Goal: Information Seeking & Learning: Learn about a topic

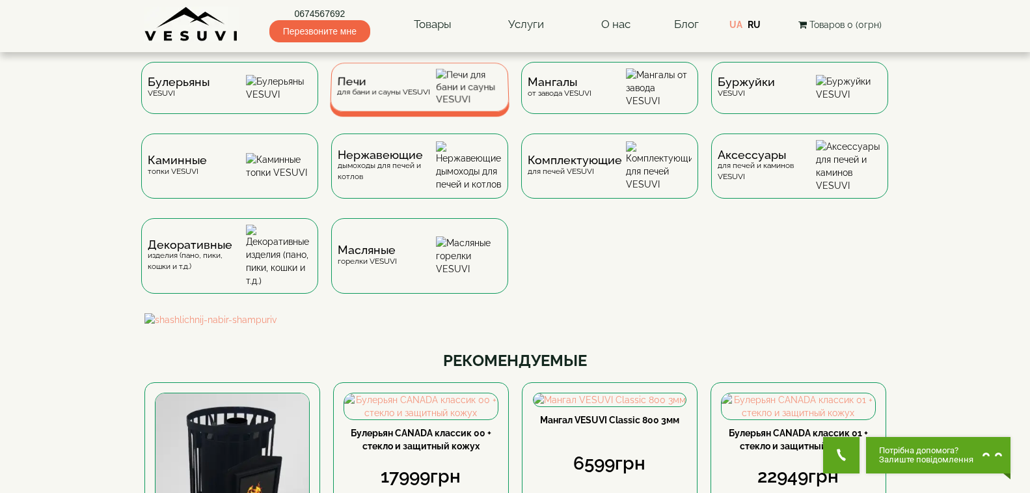
click at [429, 97] on div "Печи для бани и сауны VESUVI" at bounding box center [382, 87] width 93 height 20
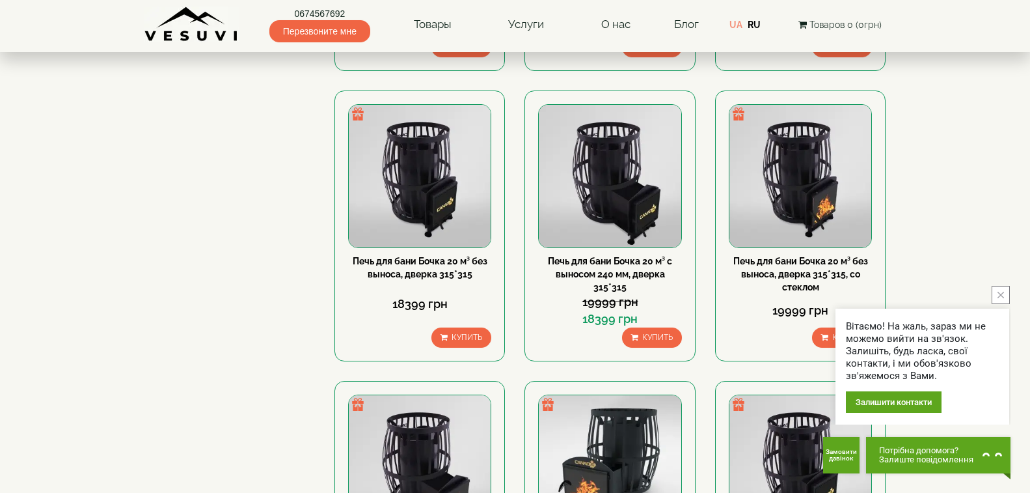
scroll to position [781, 0]
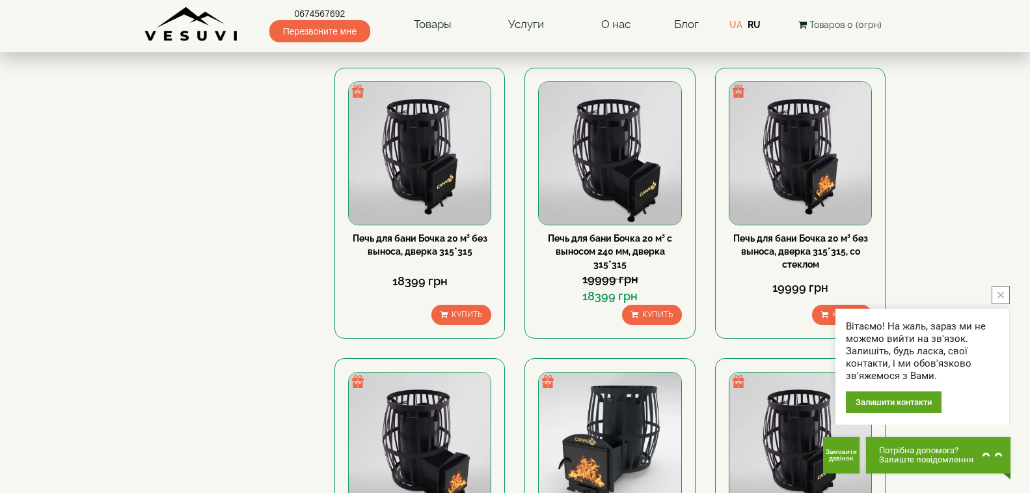
click at [998, 295] on icon "close button" at bounding box center [1001, 295] width 7 height 7
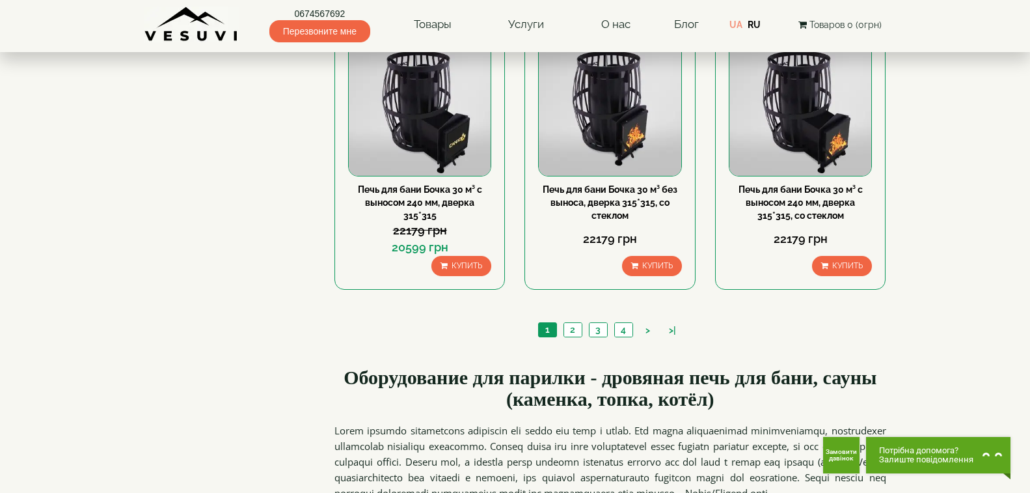
scroll to position [1562, 0]
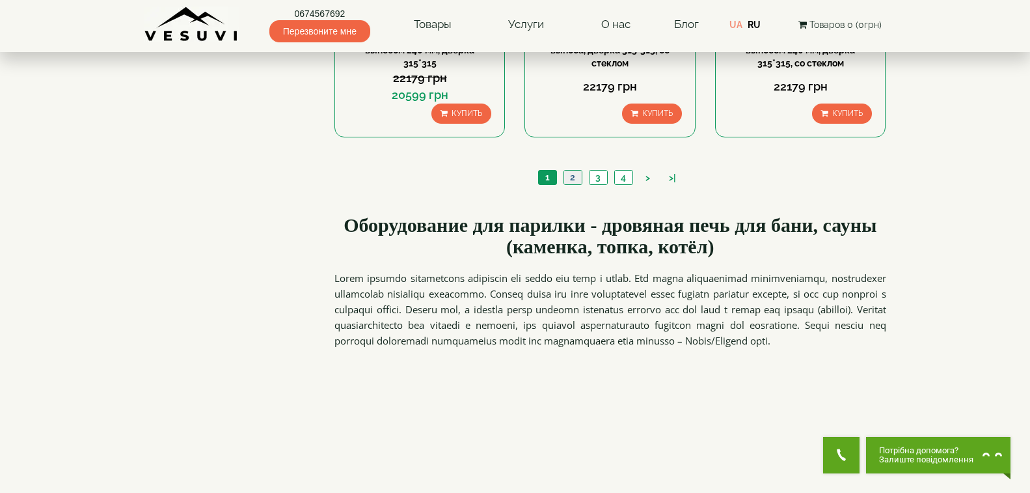
click at [569, 176] on link "2" at bounding box center [573, 177] width 18 height 14
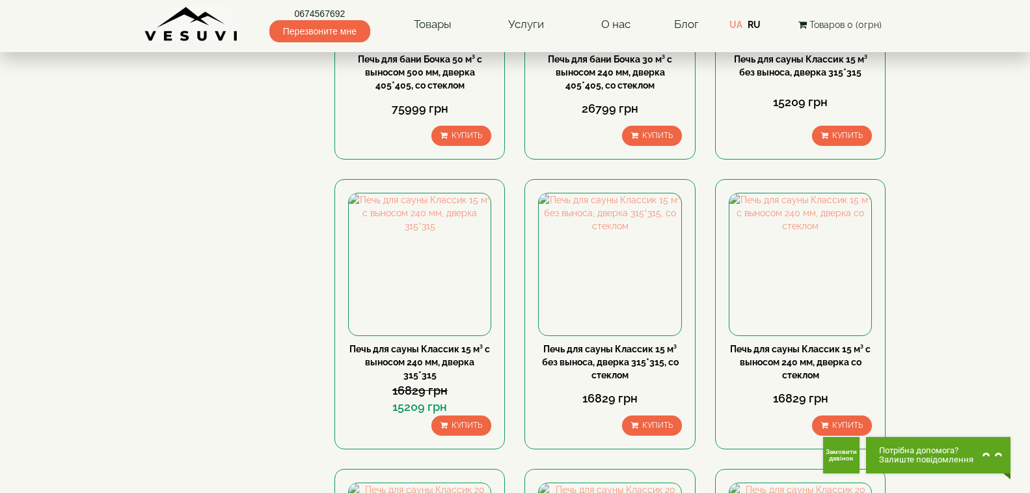
scroll to position [390, 0]
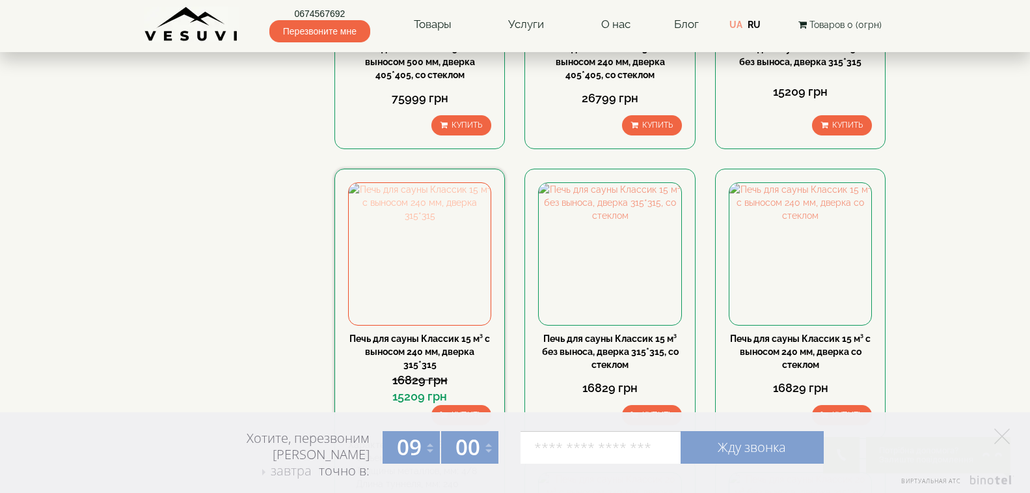
click at [429, 238] on img at bounding box center [420, 254] width 142 height 142
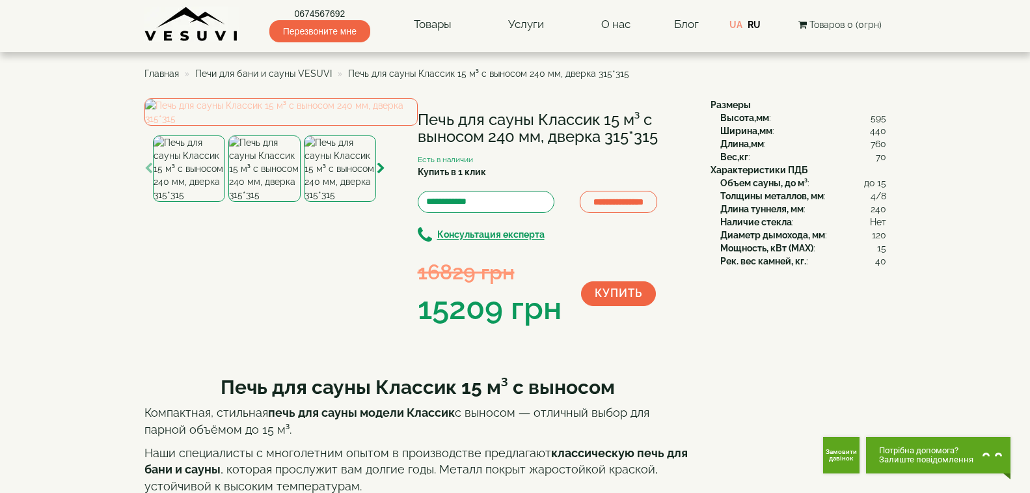
click at [353, 126] on img at bounding box center [280, 111] width 273 height 27
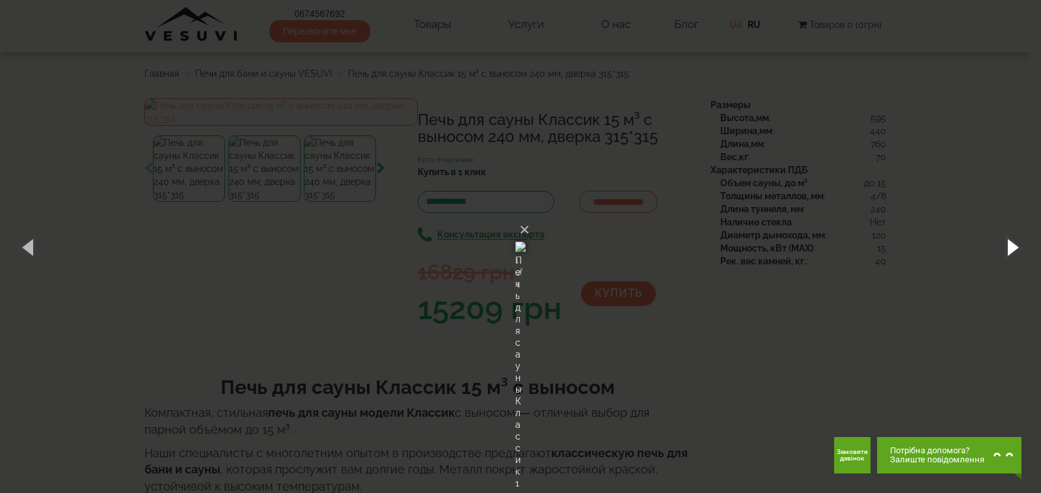
click at [1008, 245] on button "button" at bounding box center [1012, 247] width 59 height 72
click at [1009, 245] on button "button" at bounding box center [1012, 247] width 59 height 72
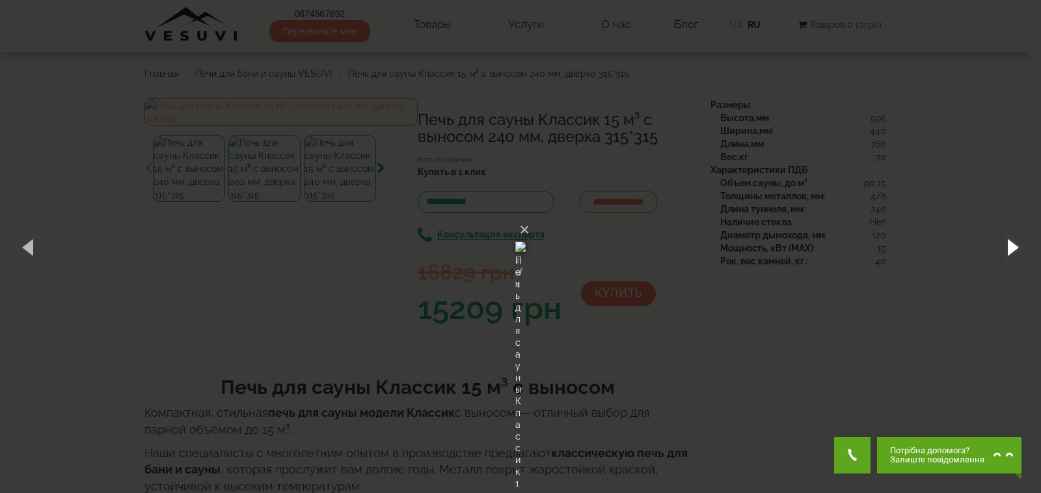
click at [1009, 245] on button "button" at bounding box center [1012, 247] width 59 height 72
click at [530, 215] on button "×" at bounding box center [524, 229] width 10 height 29
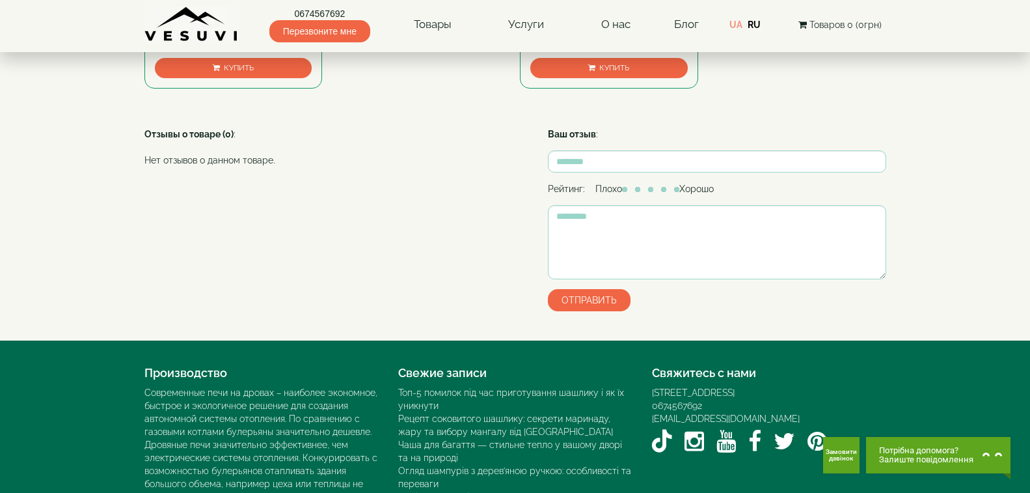
scroll to position [781, 0]
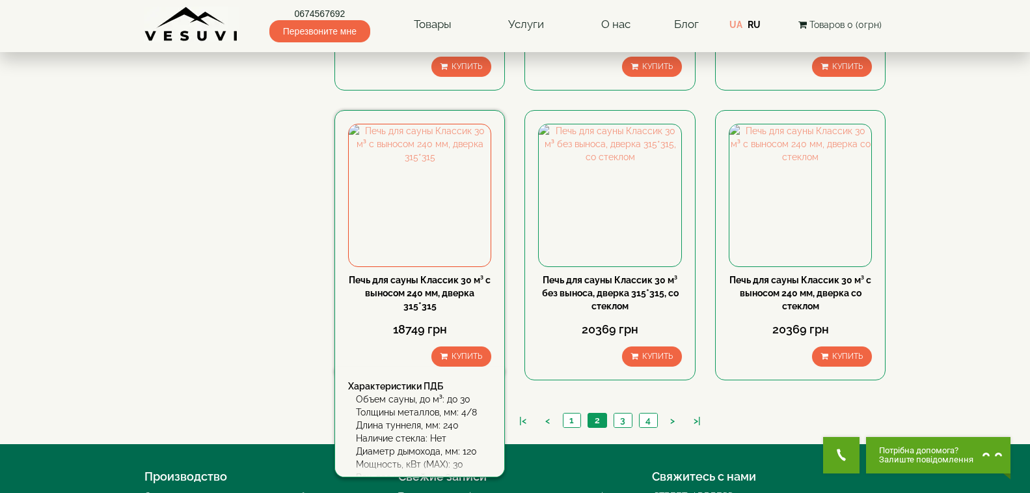
scroll to position [1432, 0]
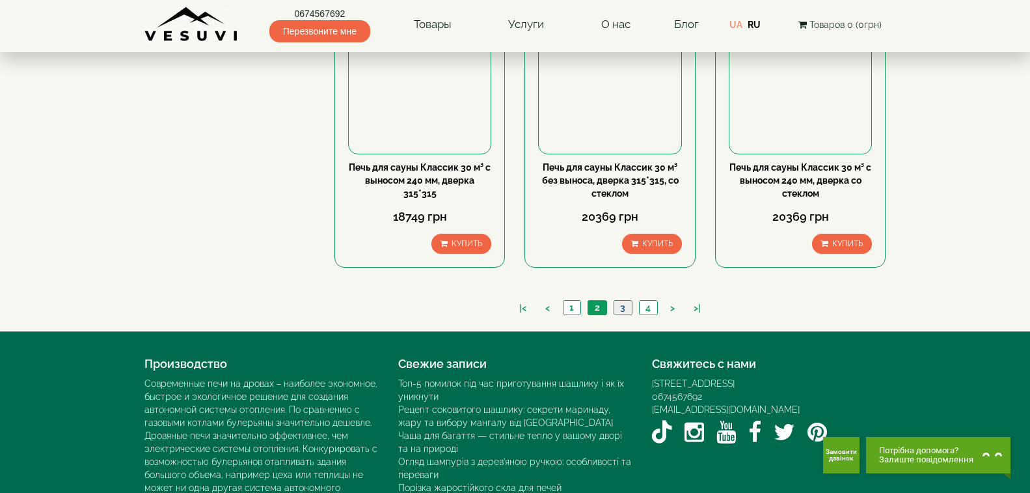
click at [625, 306] on link "3" at bounding box center [623, 308] width 18 height 14
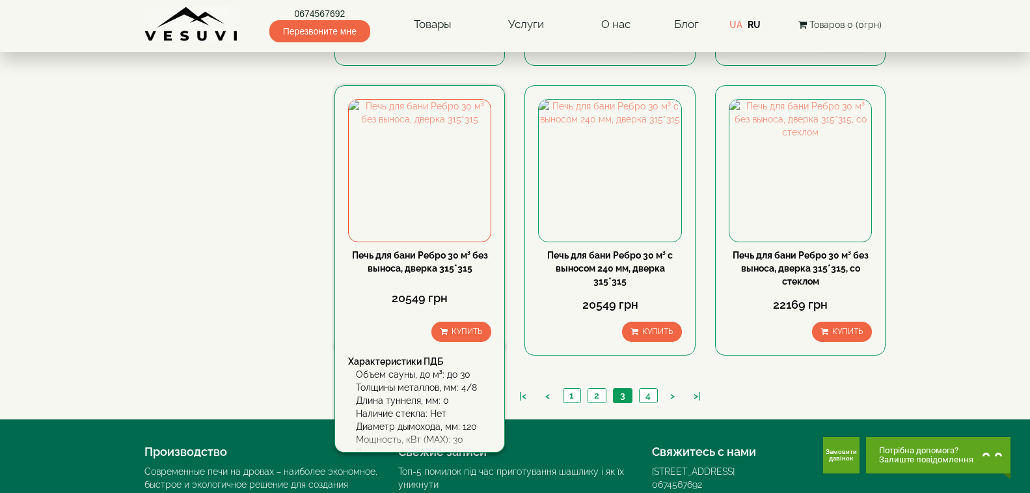
scroll to position [1367, 0]
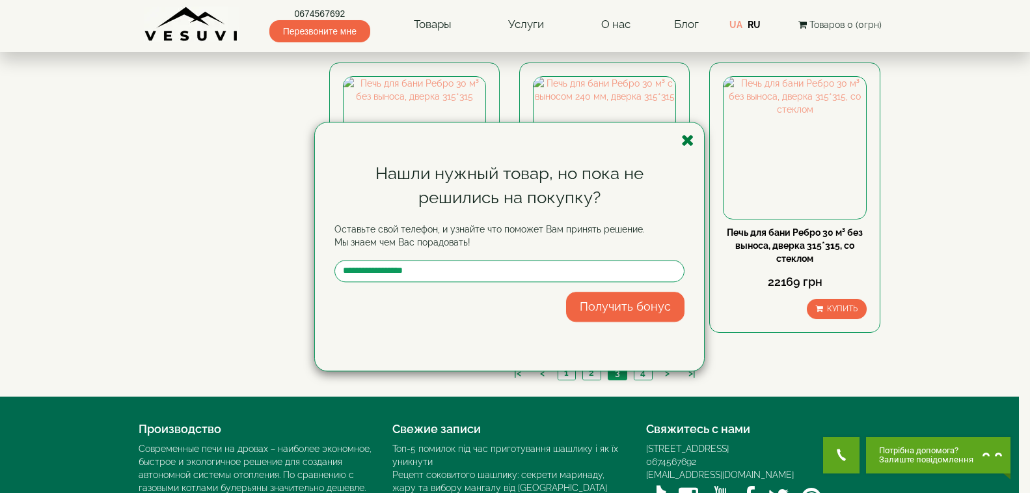
click at [690, 143] on icon "button" at bounding box center [687, 140] width 13 height 16
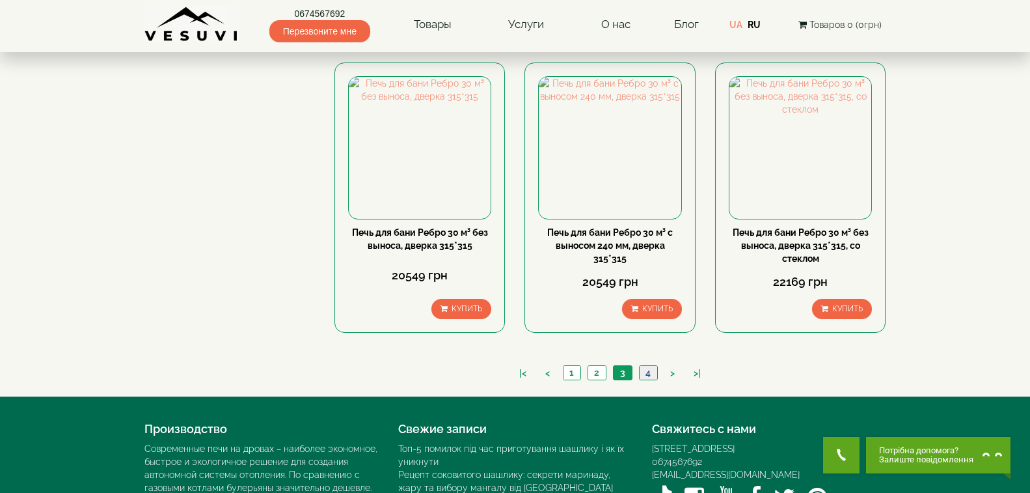
click at [649, 372] on link "4" at bounding box center [648, 373] width 18 height 14
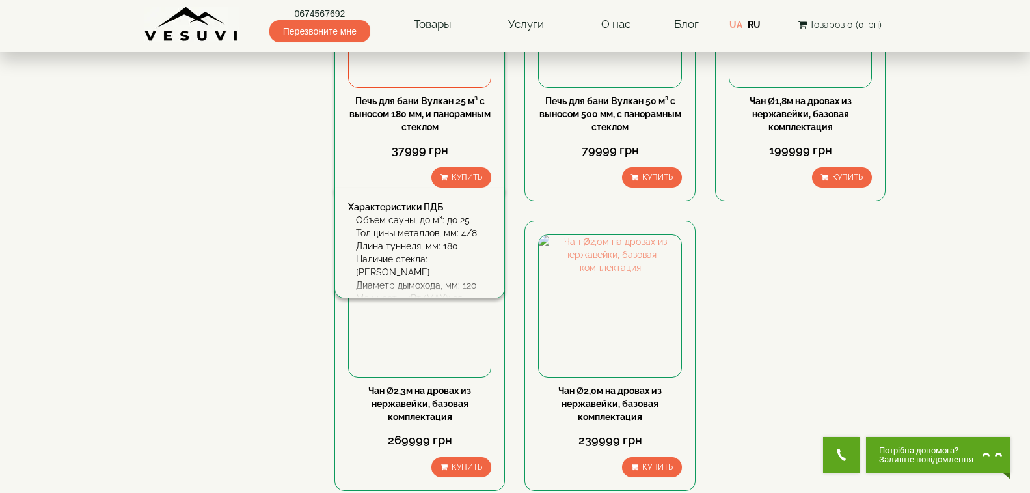
scroll to position [1367, 0]
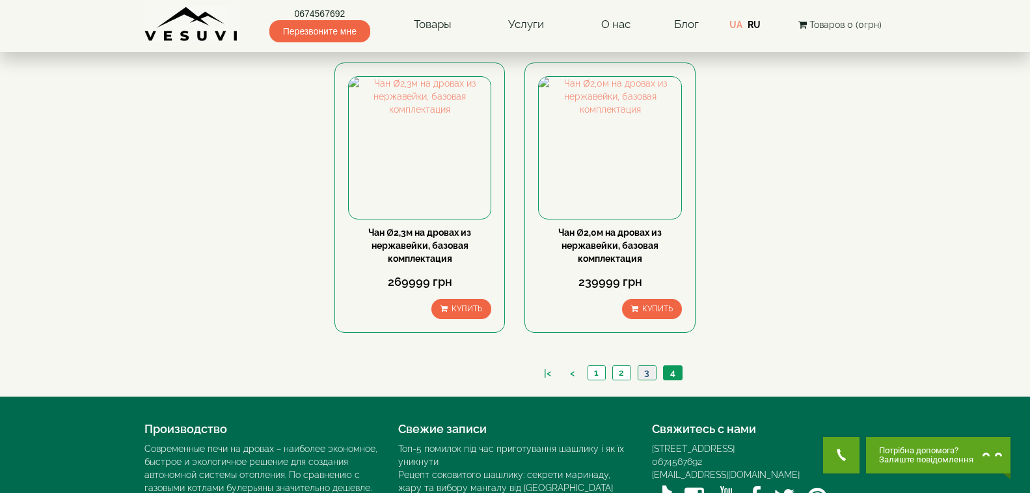
click at [644, 372] on link "3" at bounding box center [647, 373] width 18 height 14
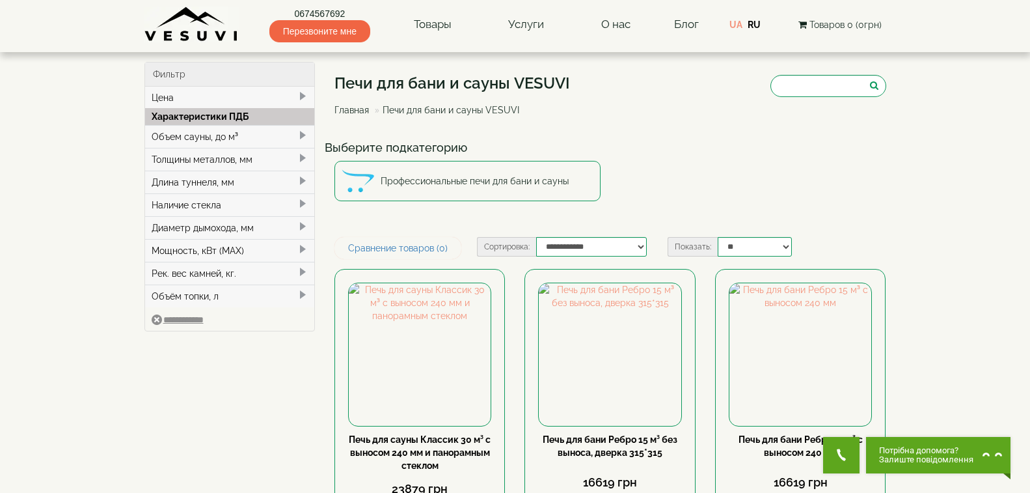
scroll to position [130, 0]
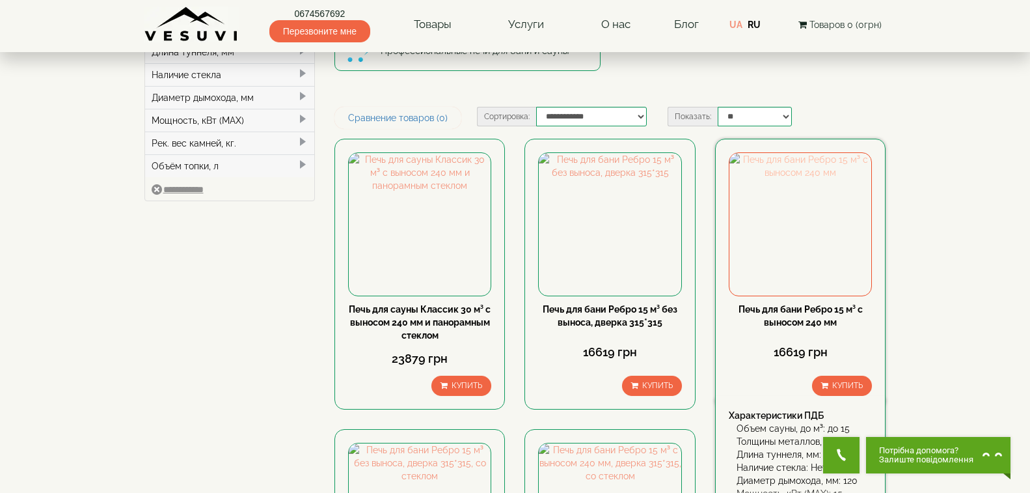
click at [782, 236] on img at bounding box center [800, 224] width 142 height 142
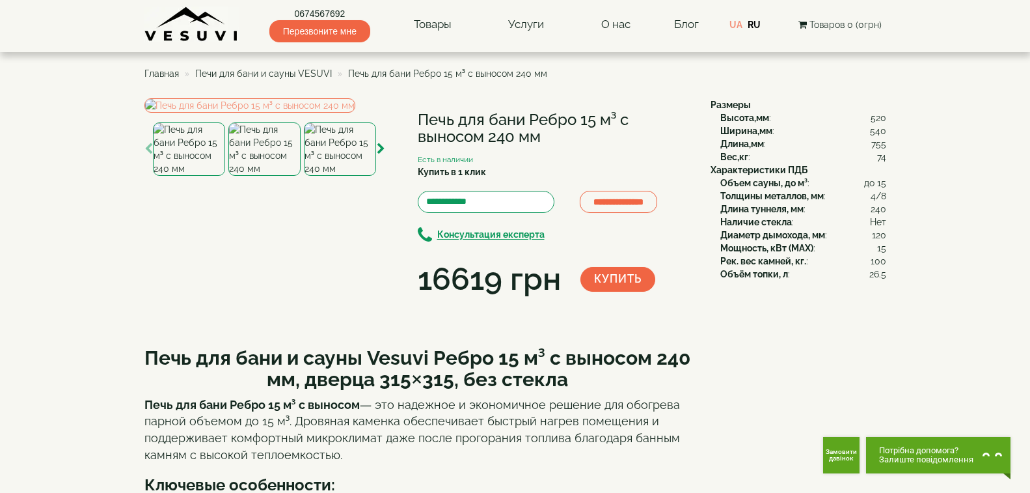
click at [338, 176] on img at bounding box center [340, 148] width 72 height 53
click at [343, 176] on img at bounding box center [340, 148] width 72 height 53
click at [335, 113] on img at bounding box center [249, 105] width 211 height 14
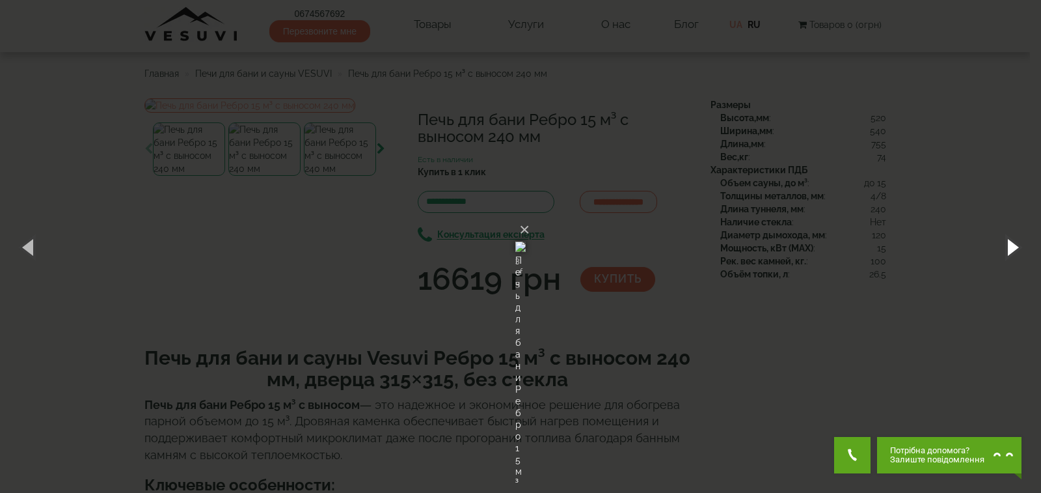
click at [1007, 245] on button "button" at bounding box center [1012, 247] width 59 height 72
click at [515, 261] on img at bounding box center [520, 246] width 10 height 62
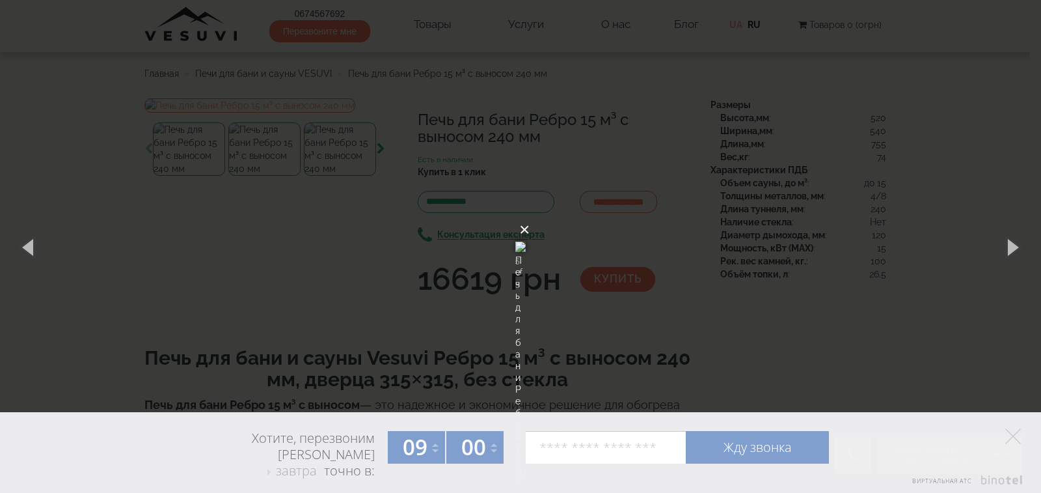
click at [530, 215] on button "×" at bounding box center [524, 229] width 10 height 29
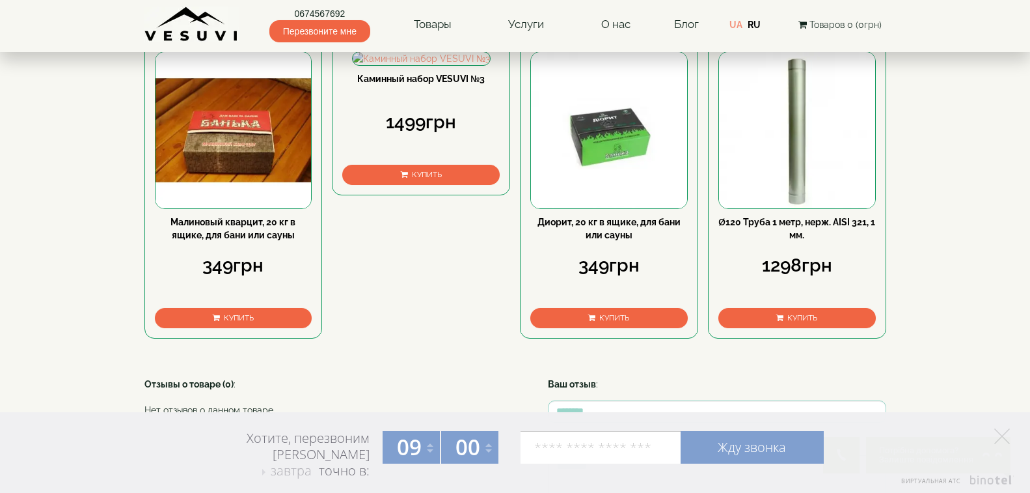
scroll to position [651, 0]
drag, startPoint x: 478, startPoint y: 84, endPoint x: 472, endPoint y: 87, distance: 7.0
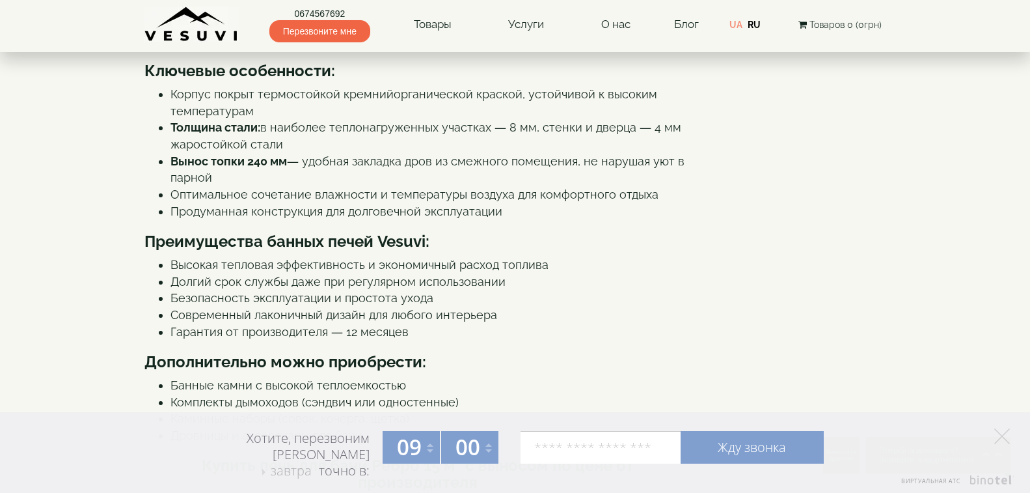
scroll to position [390, 0]
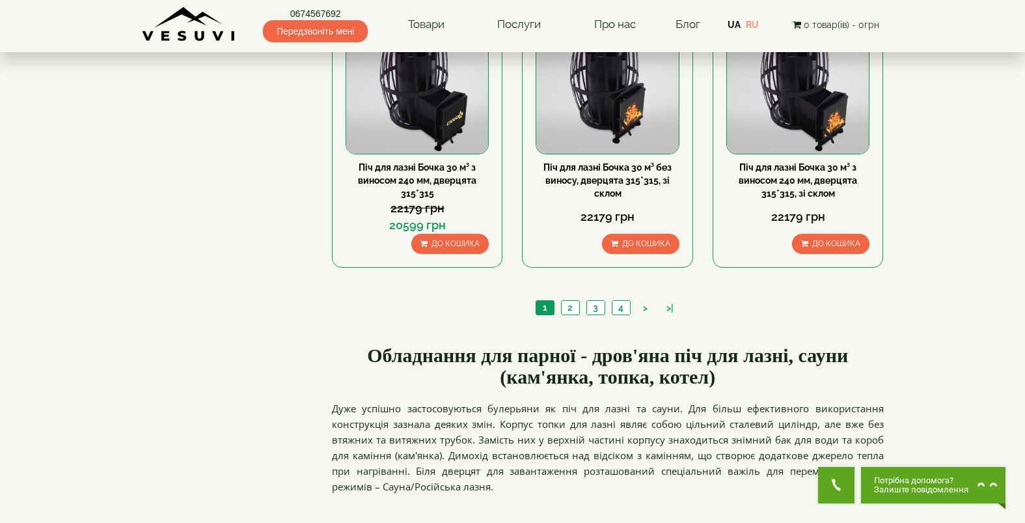
scroll to position [1106, 0]
